Goal: Information Seeking & Learning: Learn about a topic

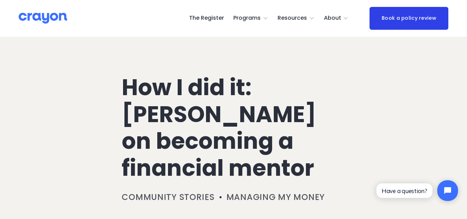
click at [219, 18] on link "The Register" at bounding box center [206, 18] width 35 height 11
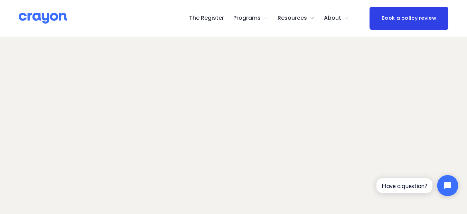
click at [0, 0] on span "About Us" at bounding box center [0, 0] width 0 height 0
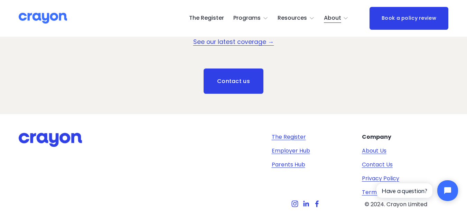
scroll to position [958, 0]
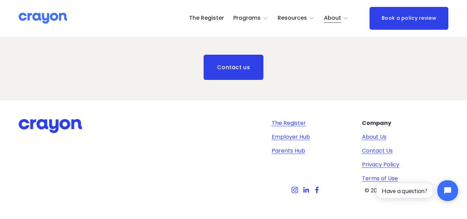
click at [0, 0] on span "Newsroom" at bounding box center [0, 0] width 0 height 0
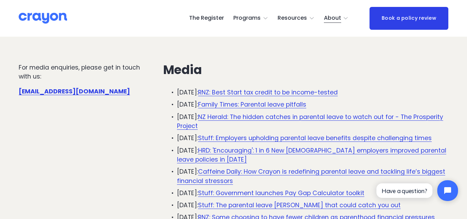
scroll to position [69, 0]
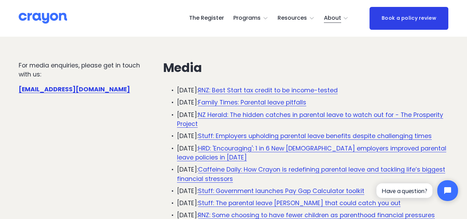
click at [274, 87] on link "RNZ: Best Start tax credit to be income-tested" at bounding box center [268, 90] width 140 height 9
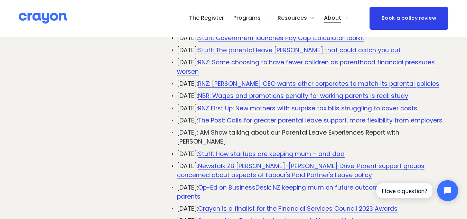
scroll to position [104, 0]
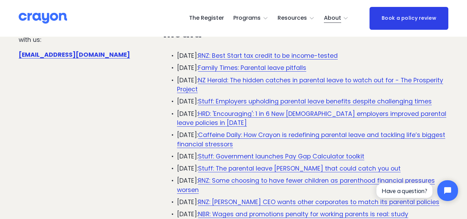
click at [0, 0] on span "Nest: Baby Prep" at bounding box center [0, 0] width 0 height 0
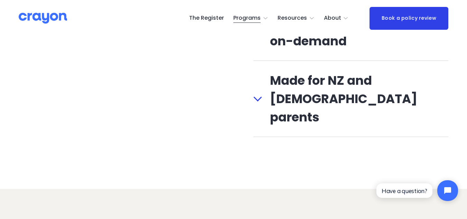
scroll to position [865, 0]
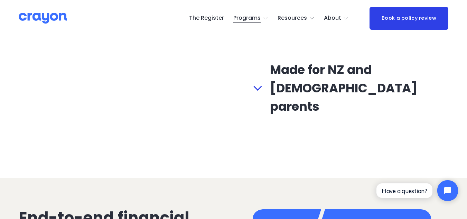
click at [314, 97] on span "Made for NZ and [DEMOGRAPHIC_DATA] parents" at bounding box center [355, 88] width 187 height 55
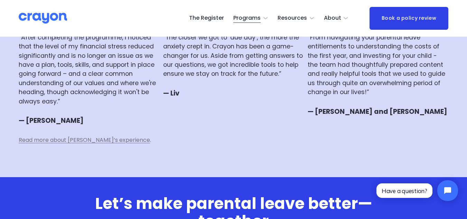
scroll to position [1661, 0]
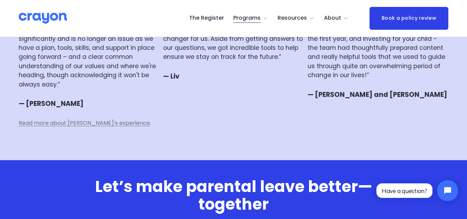
click at [117, 119] on span "Read more about [PERSON_NAME]’s experience" at bounding box center [84, 123] width 131 height 8
